Goal: Transaction & Acquisition: Purchase product/service

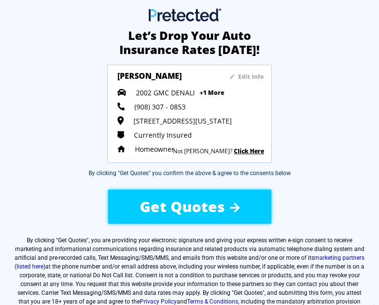
click at [251, 148] on div "Homeowner" at bounding box center [190, 149] width 146 height 9
click at [183, 208] on span "Get Quotes" at bounding box center [182, 207] width 85 height 20
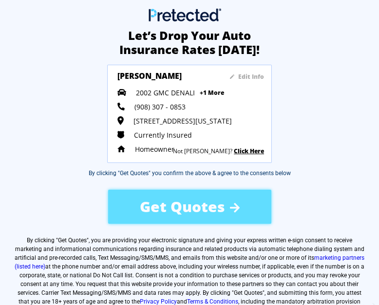
click at [251, 151] on div "Homeowner" at bounding box center [190, 149] width 146 height 9
click at [211, 213] on div "Get Quotes" at bounding box center [189, 207] width 163 height 34
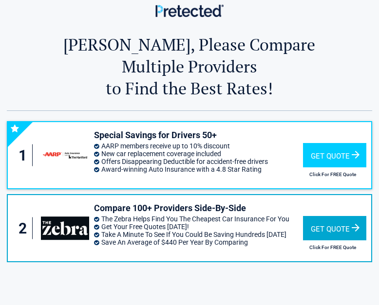
click at [329, 216] on div "Get Quote" at bounding box center [334, 228] width 63 height 24
